Goal: Task Accomplishment & Management: Use online tool/utility

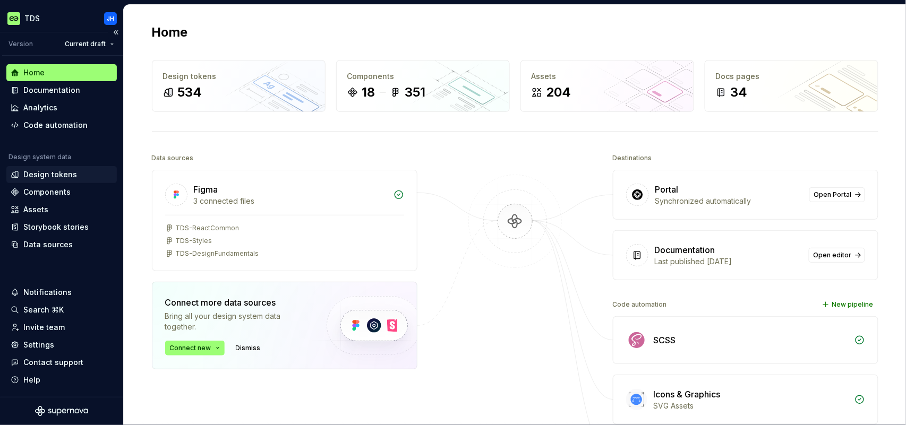
click at [56, 176] on div "Design tokens" at bounding box center [50, 174] width 54 height 11
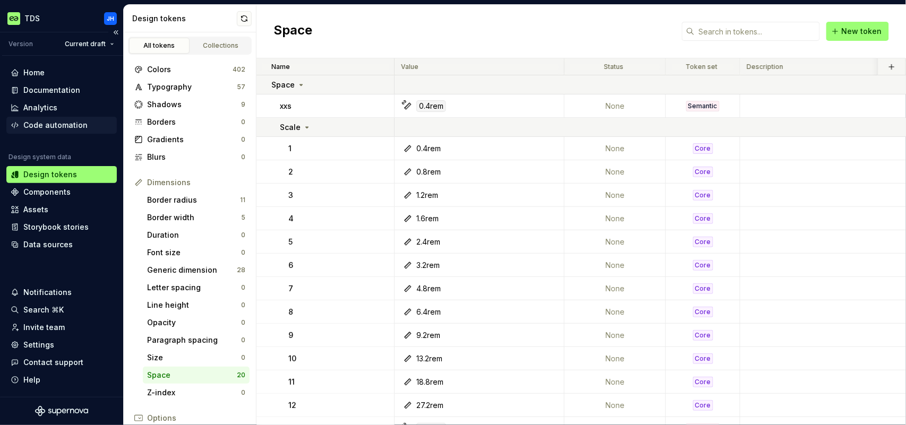
click at [56, 124] on div "Code automation" at bounding box center [55, 125] width 64 height 11
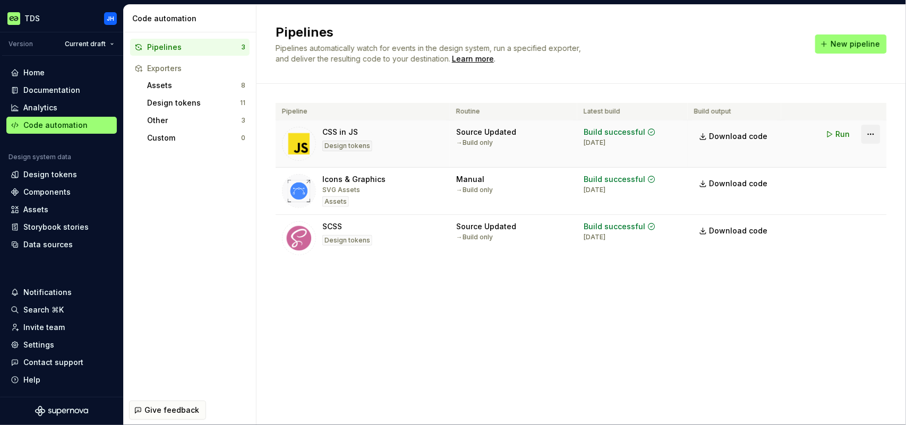
click at [870, 135] on html "TDS JH Version Current draft Home Documentation Analytics Code automation Desig…" at bounding box center [453, 212] width 906 height 425
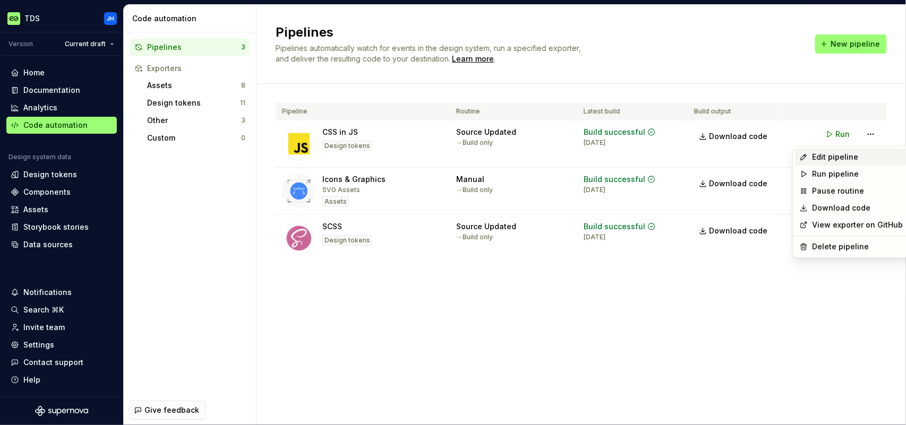
click at [845, 156] on div "Edit pipeline" at bounding box center [857, 157] width 91 height 11
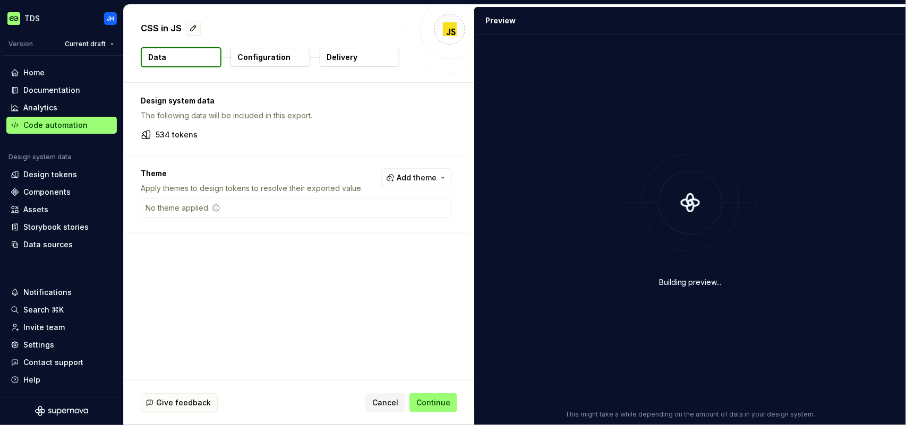
click at [280, 52] on p "Configuration" at bounding box center [263, 57] width 53 height 11
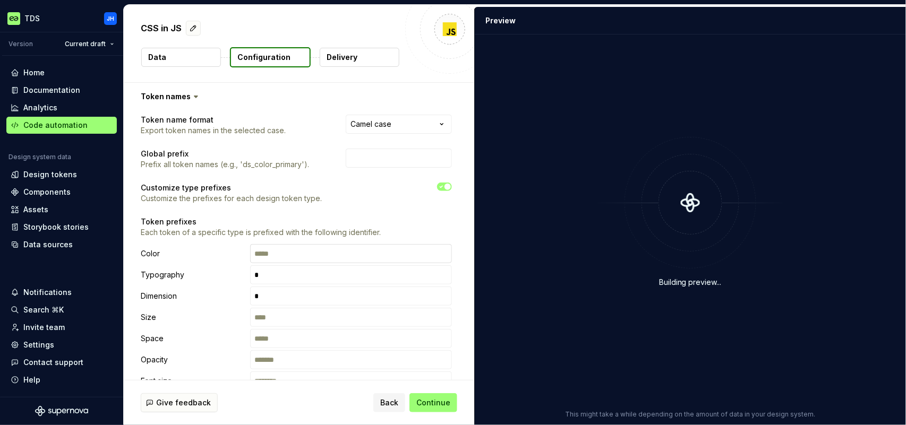
click at [293, 252] on input "text" at bounding box center [351, 253] width 202 height 19
click at [326, 223] on p "Token prefixes" at bounding box center [296, 222] width 311 height 11
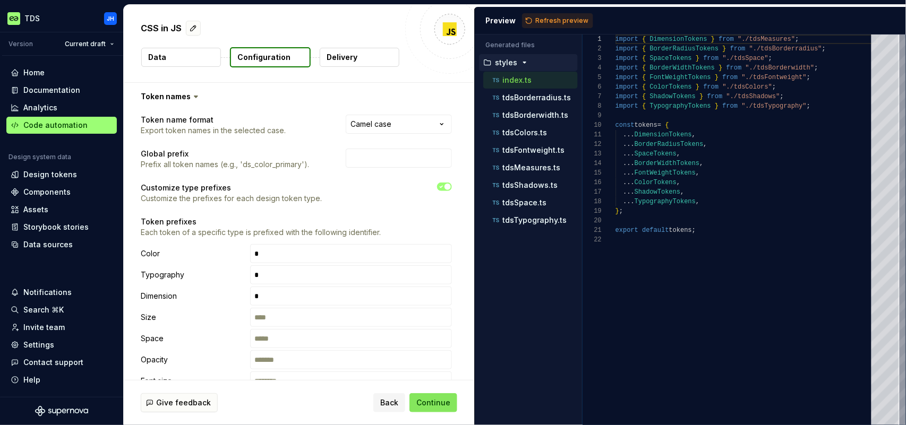
click at [435, 401] on span "Continue" at bounding box center [433, 403] width 34 height 11
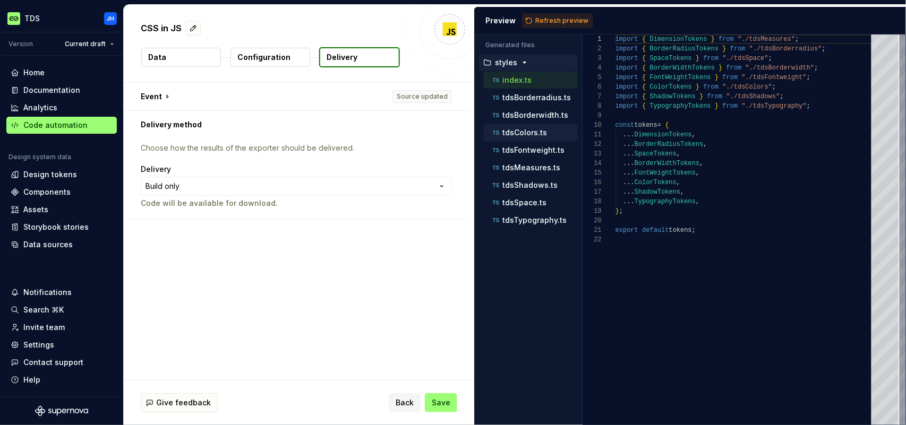
click at [537, 134] on p "tdsColors.ts" at bounding box center [524, 132] width 45 height 8
type textarea "**********"
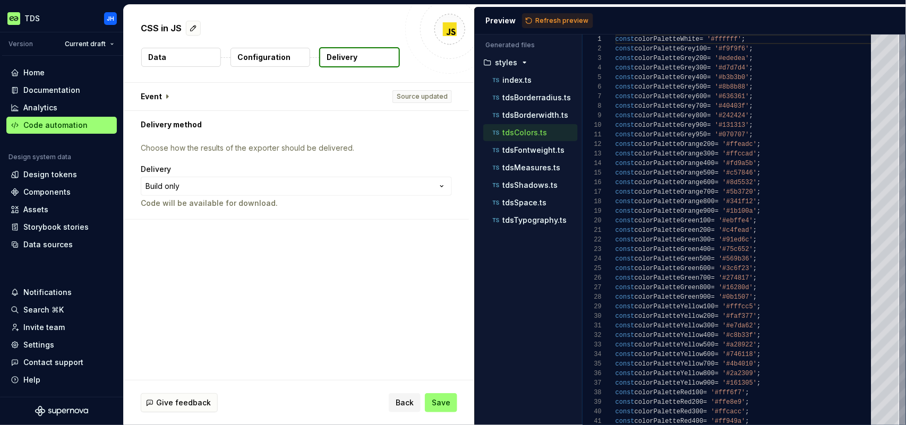
scroll to position [96, 0]
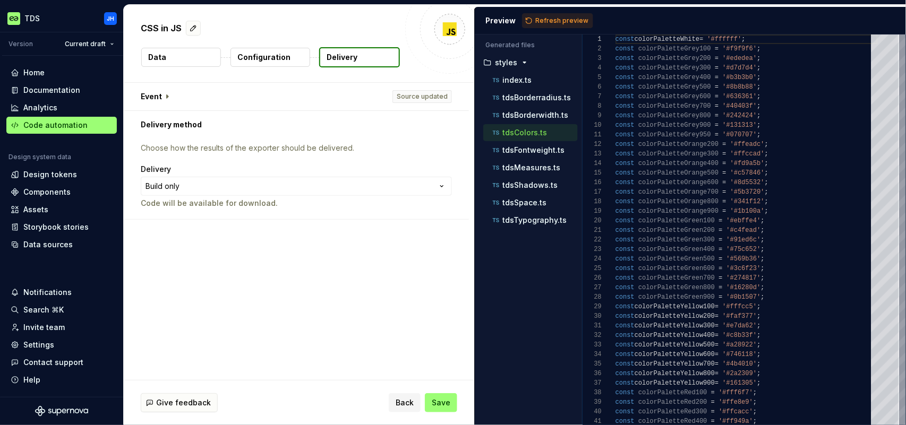
click at [281, 59] on p "Configuration" at bounding box center [263, 57] width 53 height 11
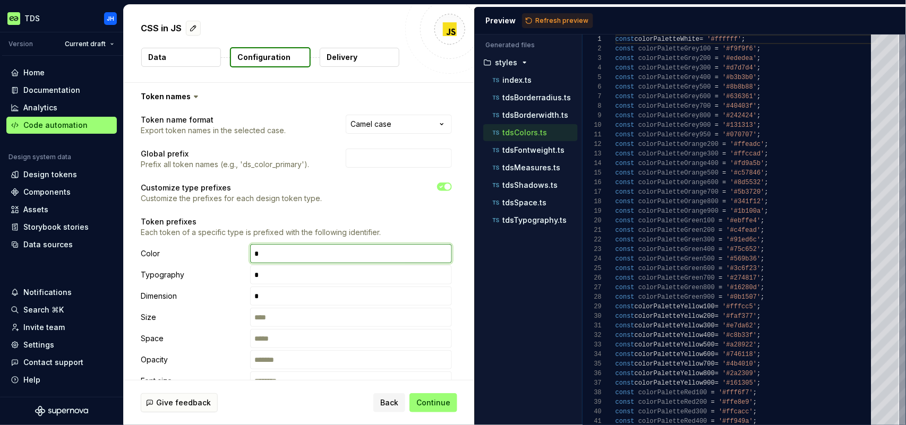
click at [304, 252] on input "text" at bounding box center [351, 253] width 202 height 19
click at [421, 194] on div at bounding box center [396, 193] width 111 height 21
click at [444, 188] on icon "button" at bounding box center [441, 187] width 8 height 6
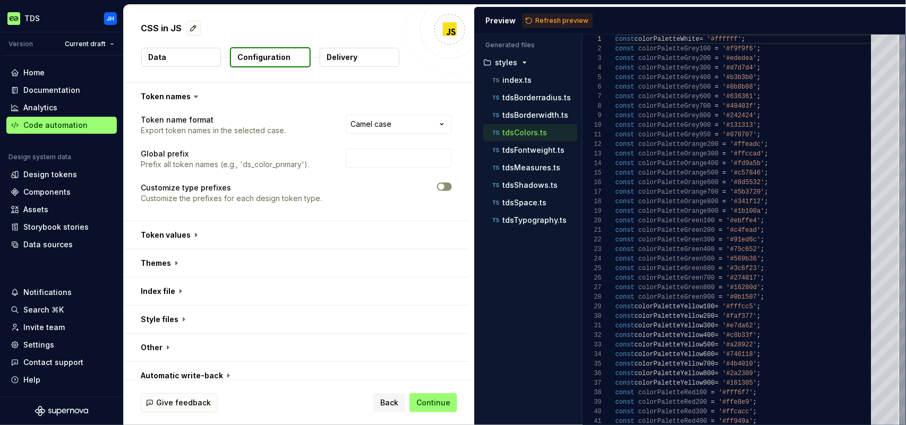
click at [445, 186] on icon "button" at bounding box center [441, 187] width 8 height 6
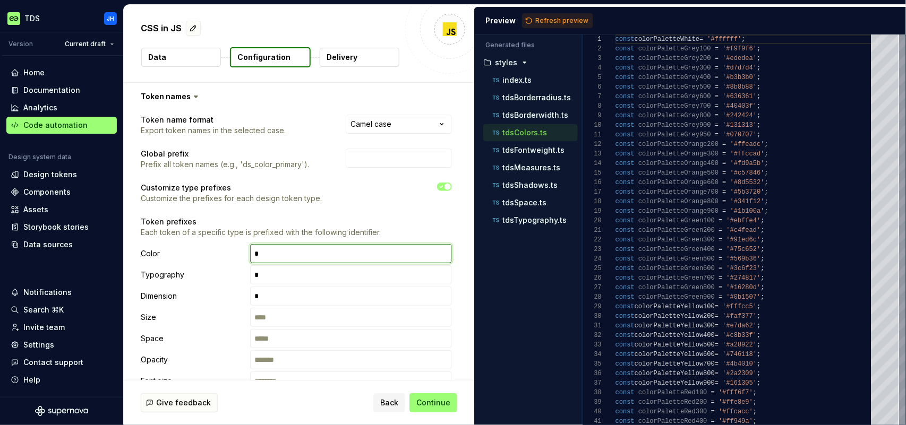
click at [299, 248] on input "text" at bounding box center [351, 253] width 202 height 19
click at [320, 263] on input "text" at bounding box center [351, 253] width 202 height 19
click at [323, 274] on input "text" at bounding box center [351, 274] width 202 height 19
click at [323, 250] on input "text" at bounding box center [351, 253] width 202 height 19
click at [575, 20] on span "Refresh preview" at bounding box center [561, 20] width 53 height 8
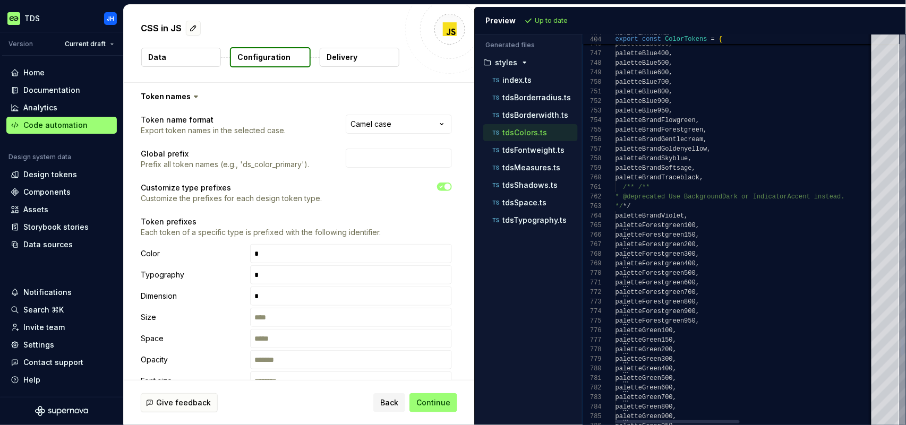
click at [892, 352] on div "770 771 772 773 774 775 776 777 778 779 780 781 782 783 784 785 786 768 769 765…" at bounding box center [743, 230] width 323 height 391
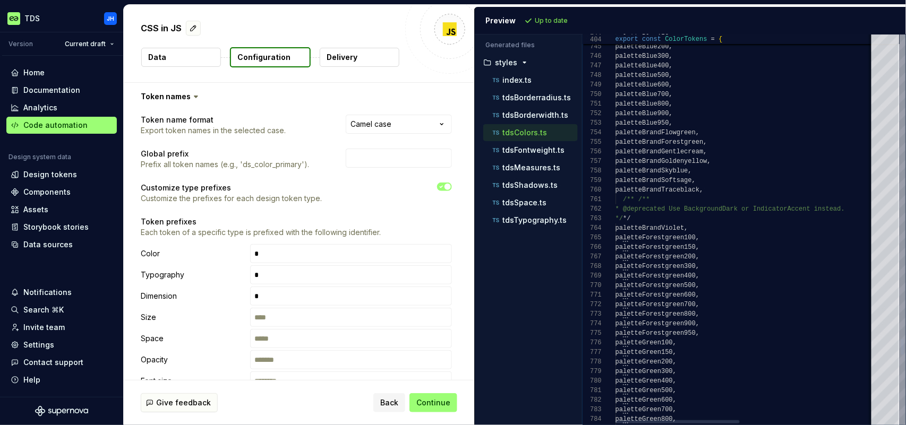
type textarea "**********"
drag, startPoint x: 642, startPoint y: 219, endPoint x: 626, endPoint y: 217, distance: 16.5
click at [625, 217] on div "*/ */" at bounding box center [884, 219] width 539 height 10
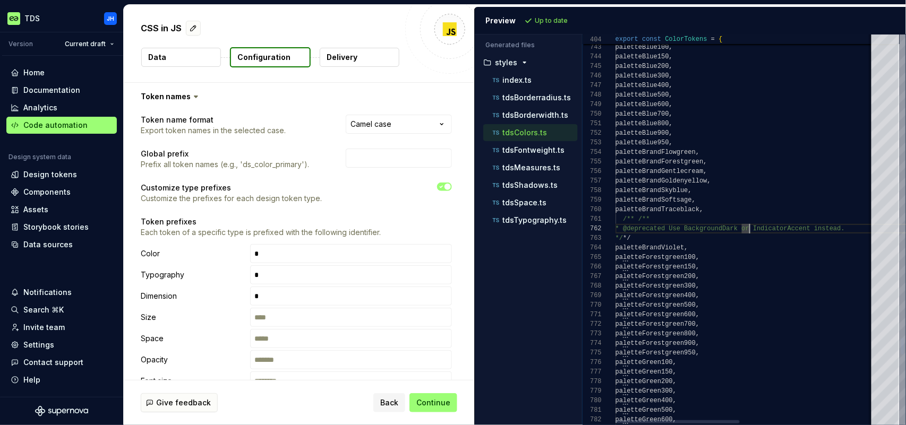
click at [904, 341] on div at bounding box center [902, 346] width 3 height 16
click at [392, 404] on span "Back" at bounding box center [389, 403] width 18 height 11
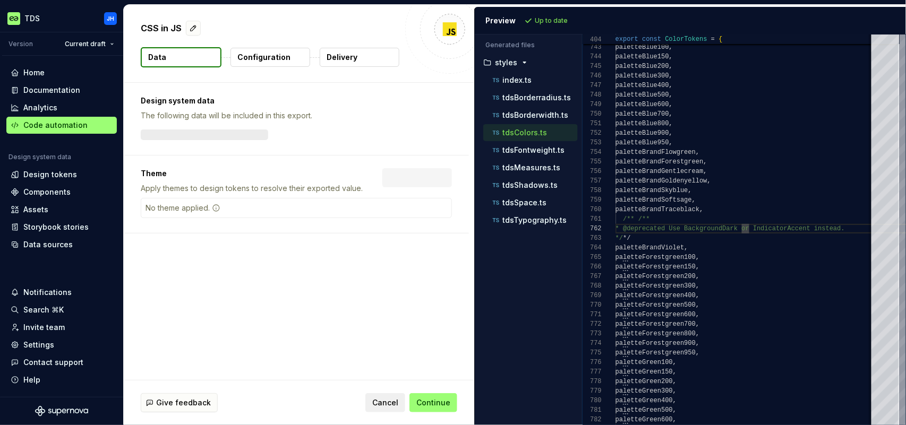
click at [393, 404] on span "Cancel" at bounding box center [385, 403] width 26 height 11
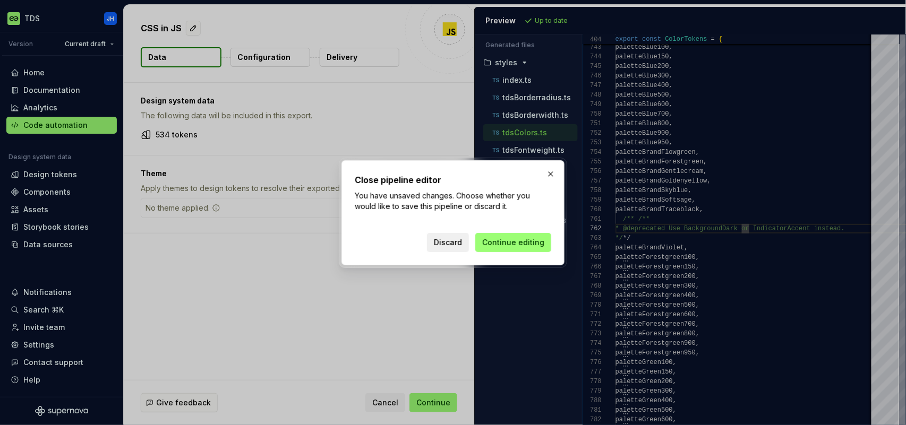
click at [460, 246] on span "Discard" at bounding box center [448, 242] width 28 height 11
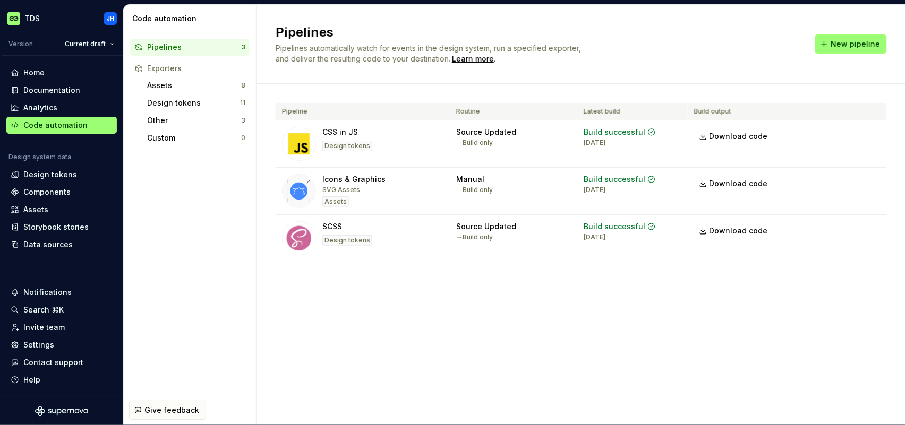
click at [138, 46] on icon "button" at bounding box center [138, 47] width 8 height 8
click at [66, 176] on div "Design tokens" at bounding box center [50, 174] width 54 height 11
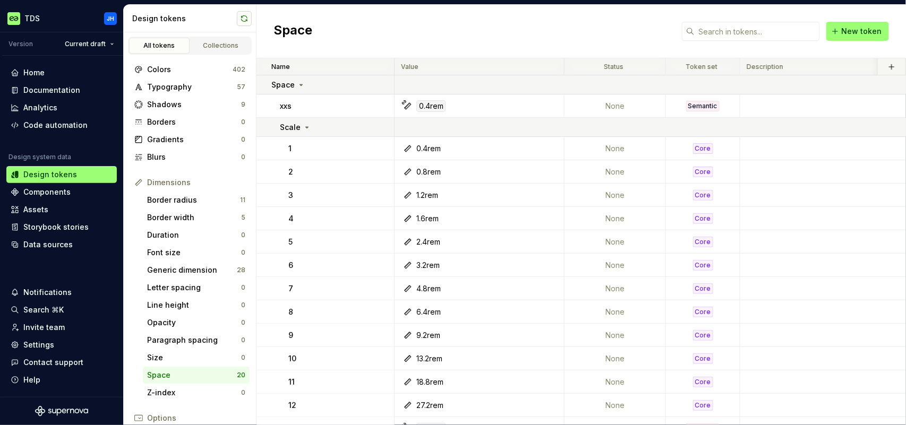
click at [243, 20] on button "button" at bounding box center [244, 18] width 15 height 15
click at [45, 127] on div "Code automation" at bounding box center [55, 125] width 64 height 11
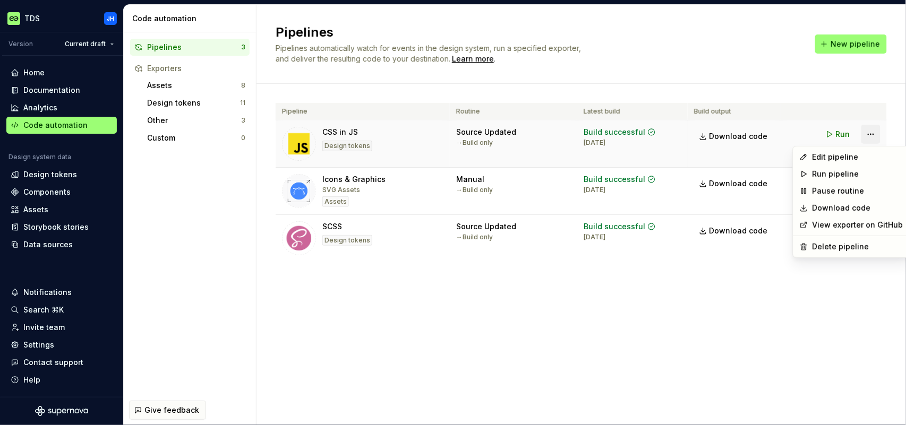
click at [867, 134] on html "TDS JH Version Current draft Home Documentation Analytics Code automation Desig…" at bounding box center [453, 212] width 906 height 425
click at [855, 158] on div "Edit pipeline" at bounding box center [857, 157] width 91 height 11
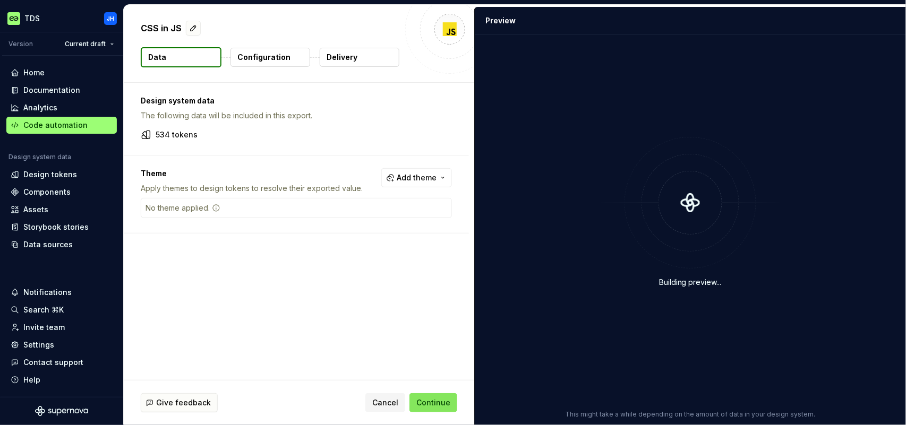
click at [434, 399] on span "Continue" at bounding box center [433, 403] width 34 height 11
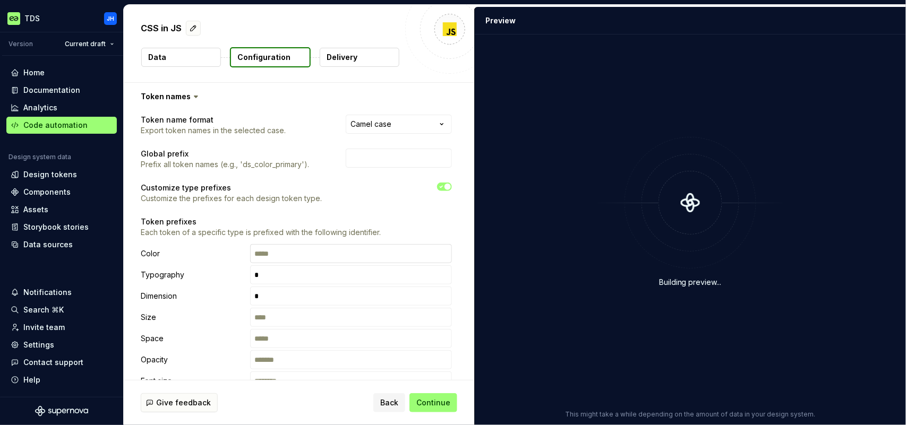
click at [317, 258] on input "text" at bounding box center [351, 253] width 202 height 19
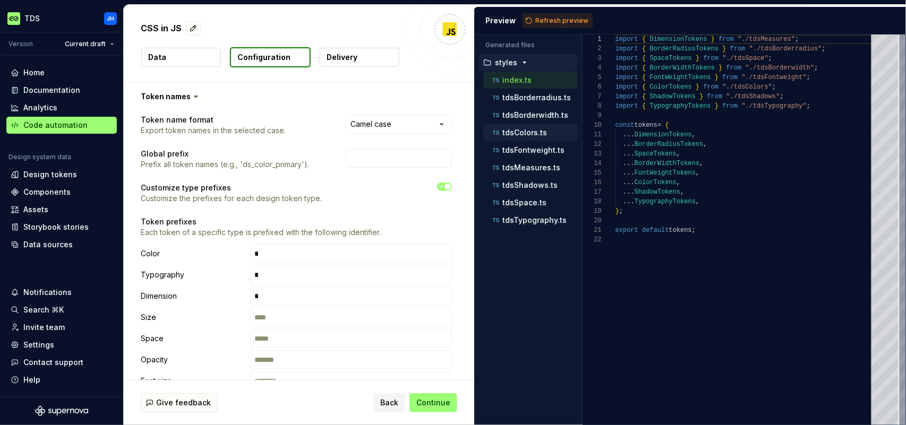
click at [537, 130] on p "tdsColors.ts" at bounding box center [524, 132] width 45 height 8
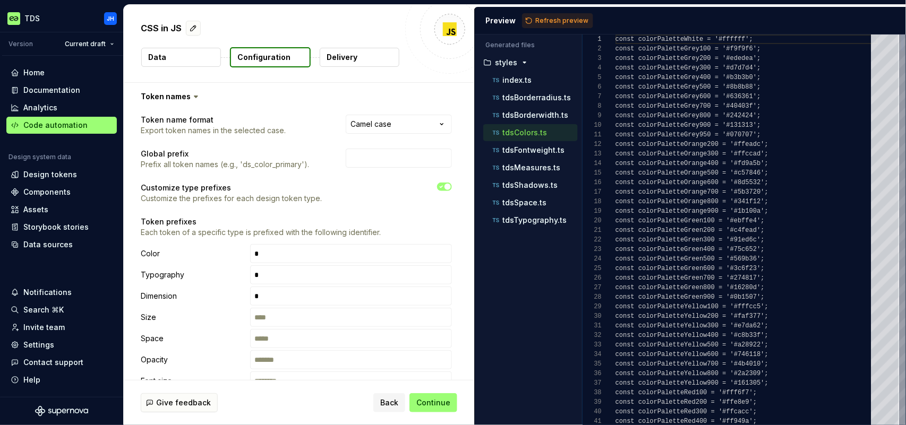
scroll to position [96, 0]
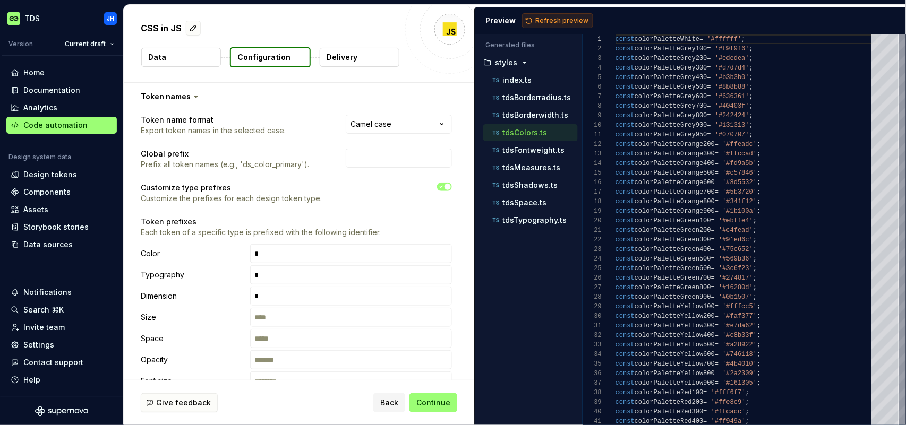
click at [542, 21] on span "Refresh preview" at bounding box center [561, 20] width 53 height 8
type textarea "**********"
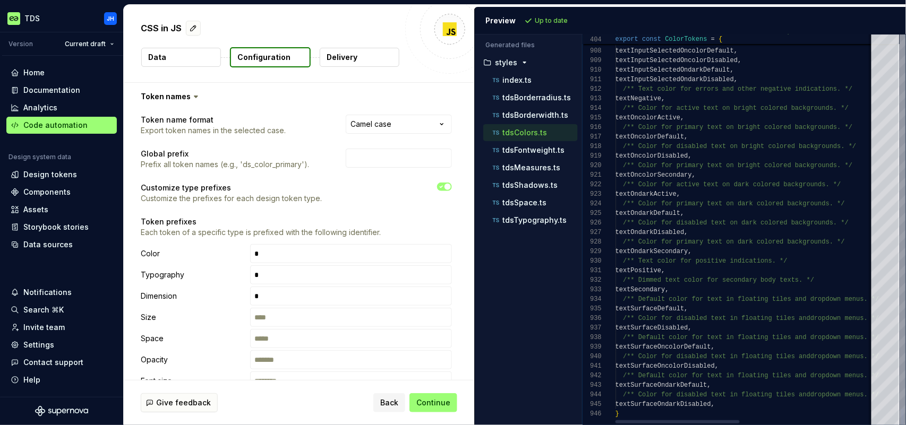
click at [901, 425] on div at bounding box center [902, 417] width 3 height 16
click at [438, 402] on span "Continue" at bounding box center [433, 403] width 34 height 11
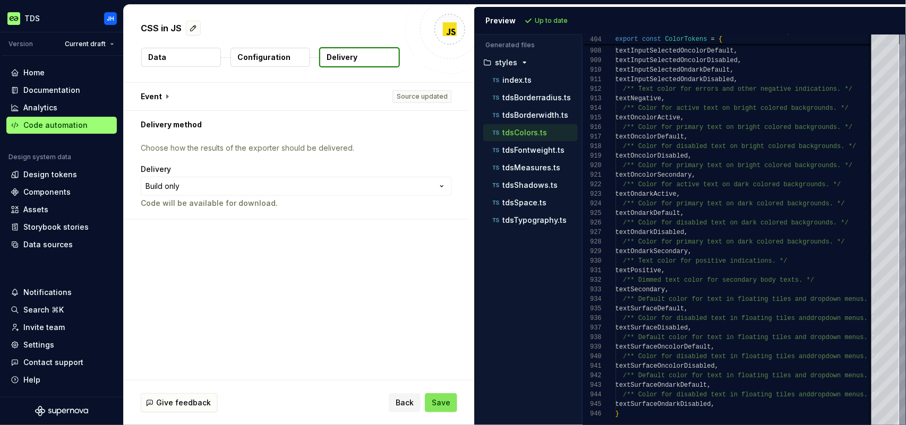
click at [442, 402] on span "Save" at bounding box center [441, 403] width 19 height 11
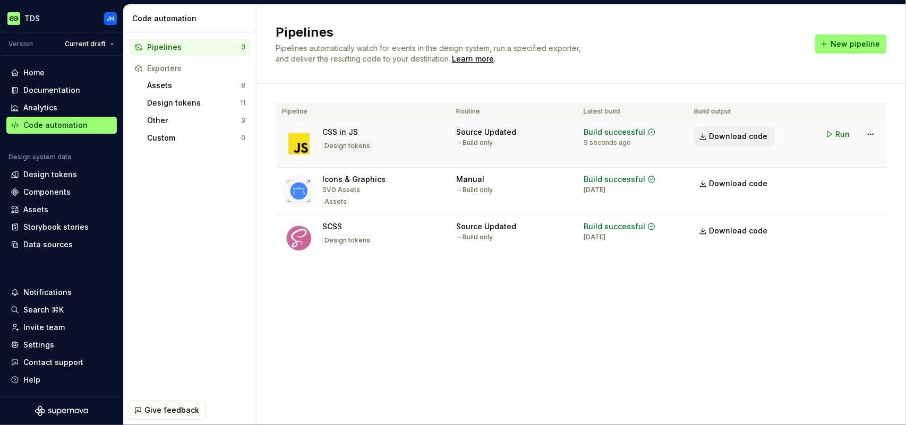
click at [751, 137] on span "Download code" at bounding box center [738, 136] width 58 height 11
click at [836, 232] on span "Run" at bounding box center [843, 229] width 14 height 11
click at [832, 228] on button "Run" at bounding box center [838, 228] width 37 height 19
click at [839, 133] on span "Run" at bounding box center [843, 134] width 14 height 11
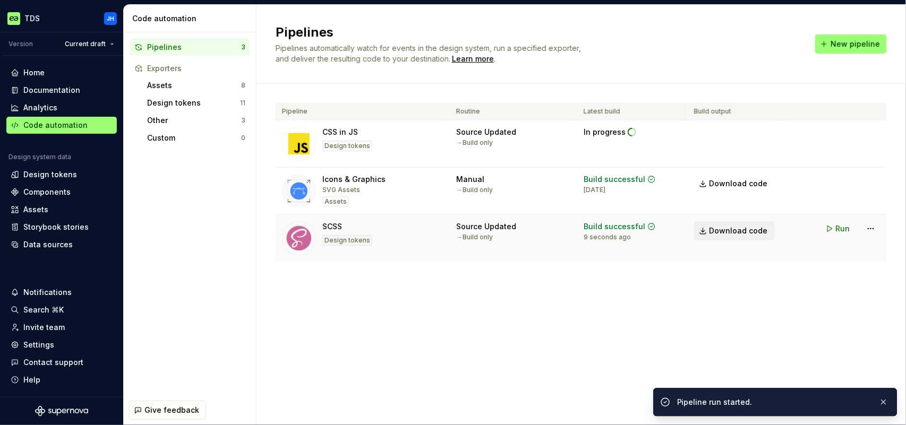
click at [741, 229] on span "Download code" at bounding box center [738, 231] width 58 height 11
